Goal: Task Accomplishment & Management: Complete application form

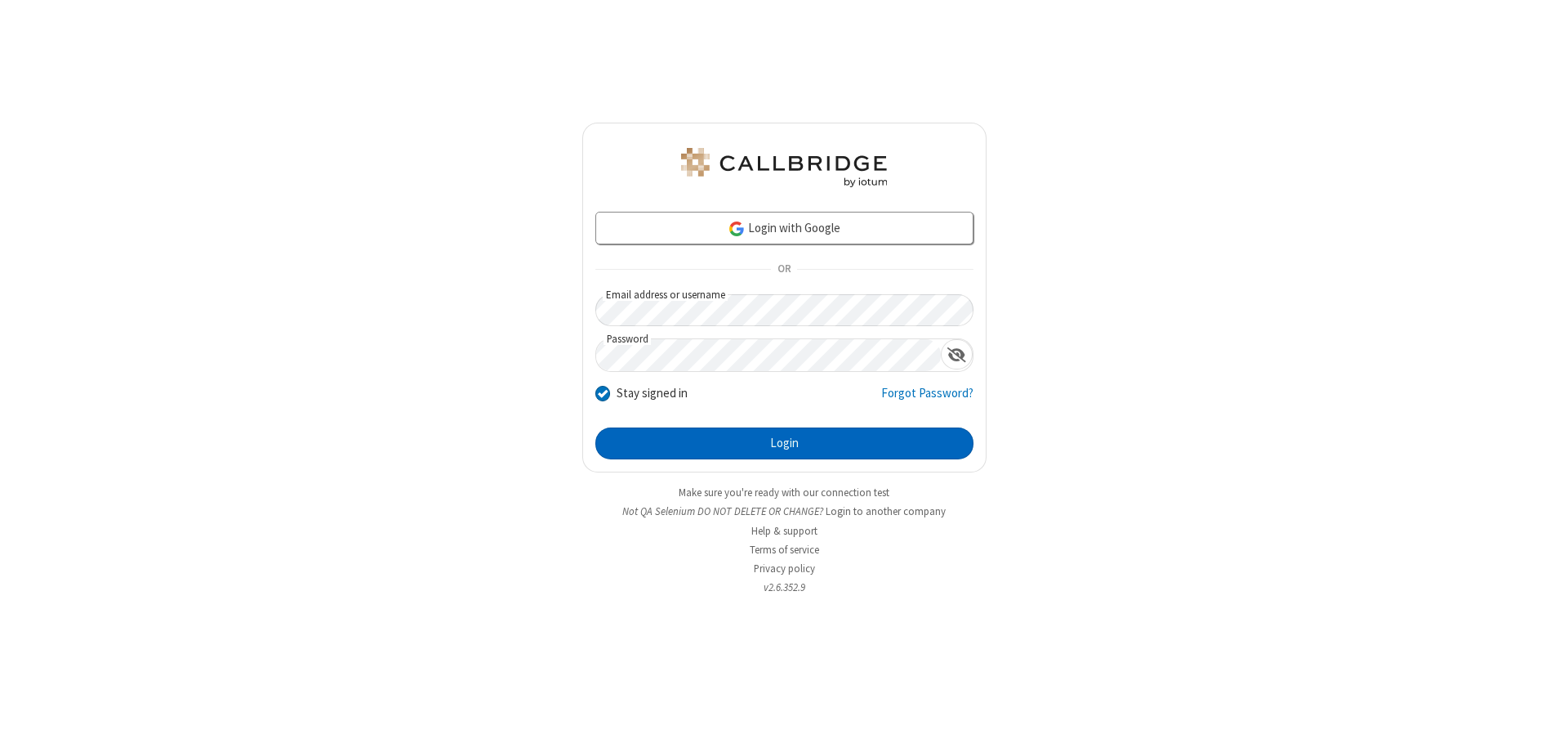
click at [784, 443] on button "Login" at bounding box center [785, 444] width 379 height 33
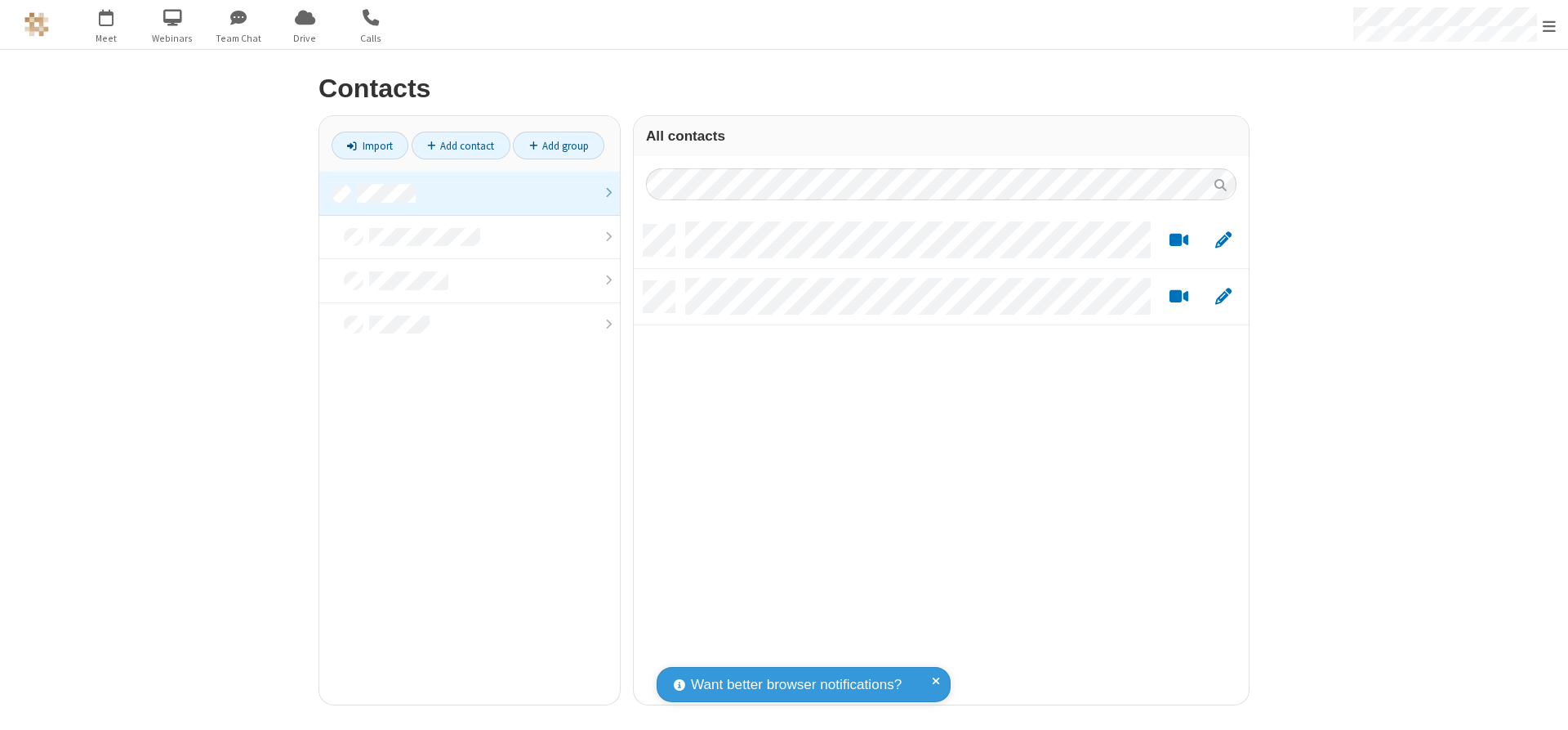
scroll to position [480, 603]
click at [469, 193] on link at bounding box center [469, 193] width 300 height 44
click at [461, 145] on link "Add contact" at bounding box center [461, 145] width 98 height 28
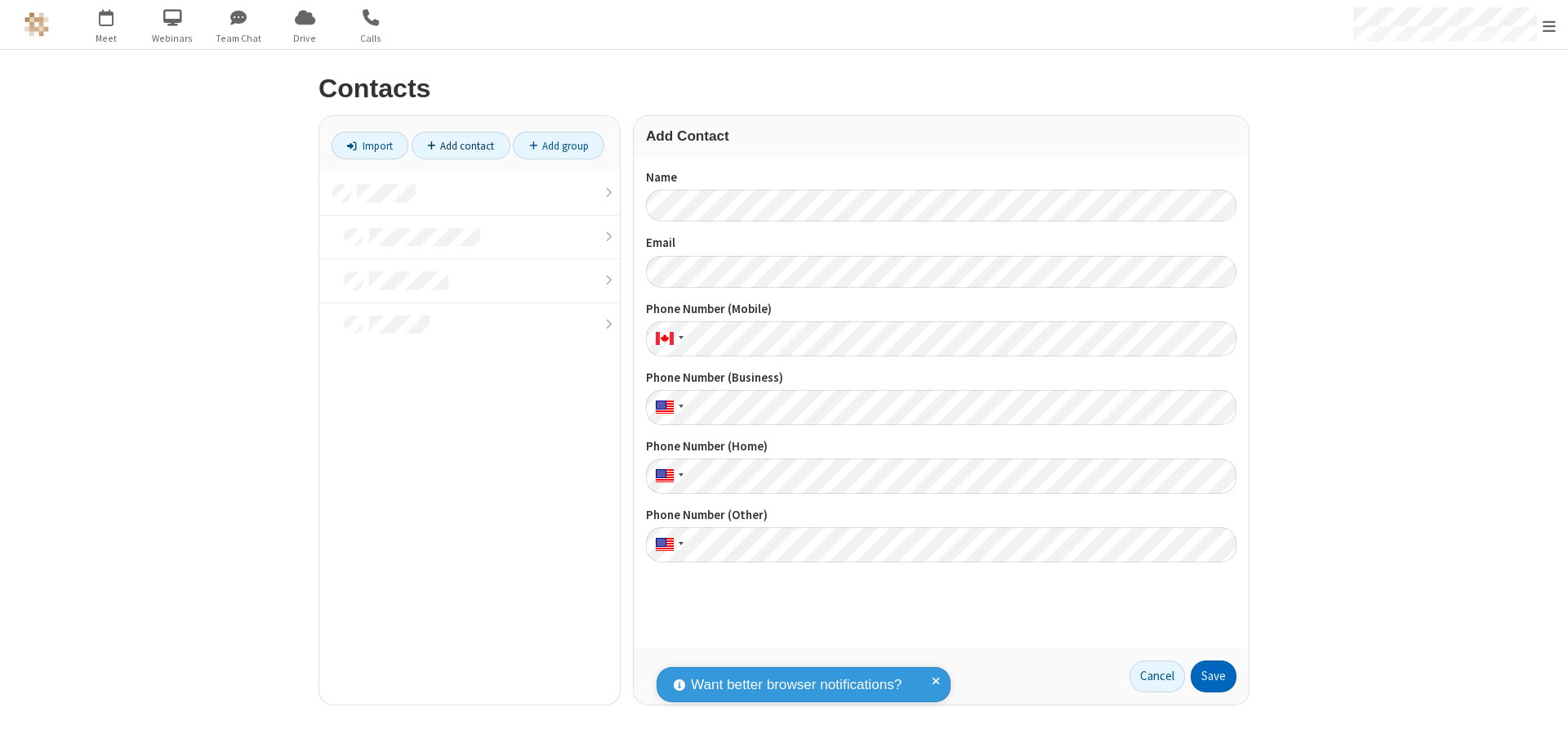
click at [1214, 676] on button "Save" at bounding box center [1214, 676] width 46 height 33
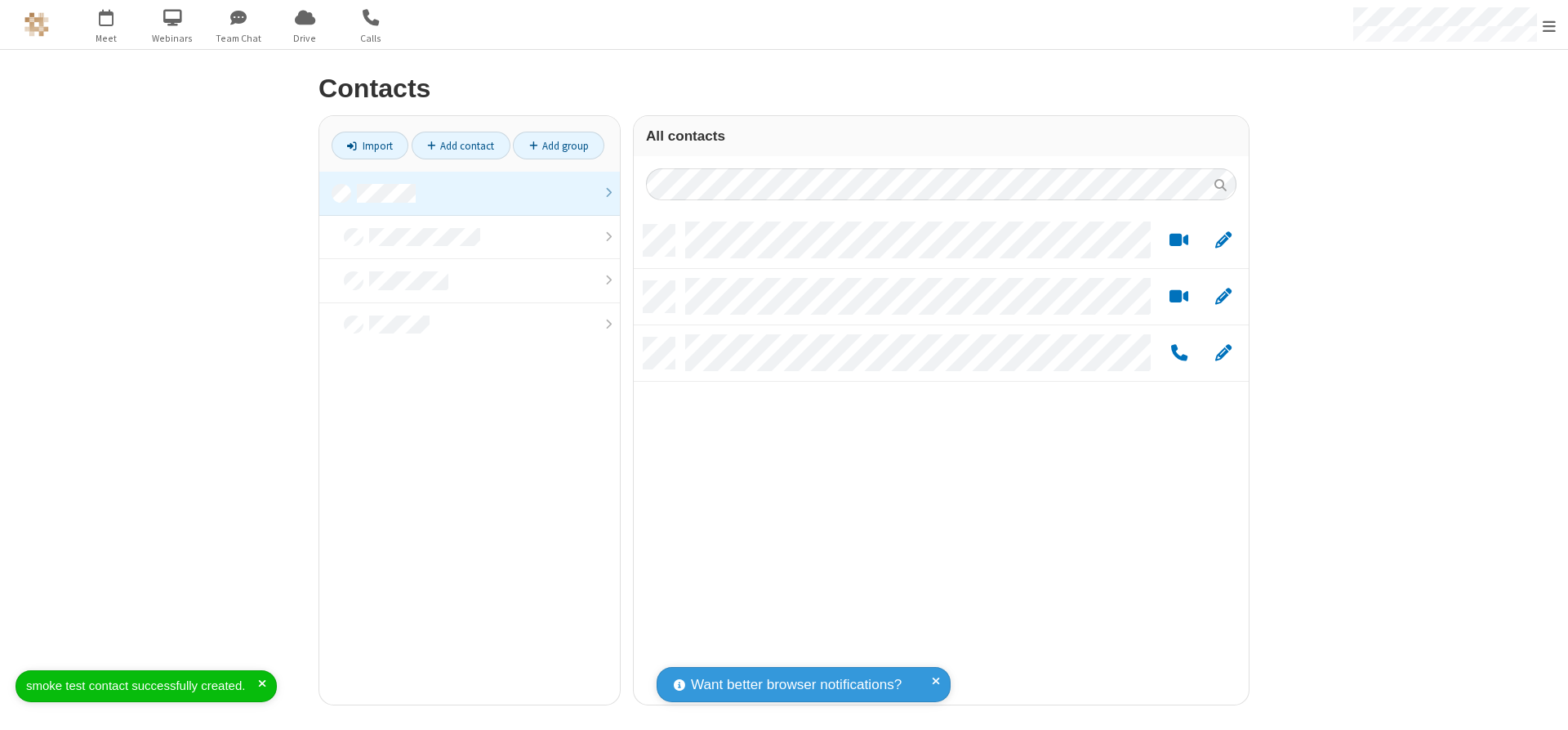
scroll to position [480, 603]
